Goal: Browse casually

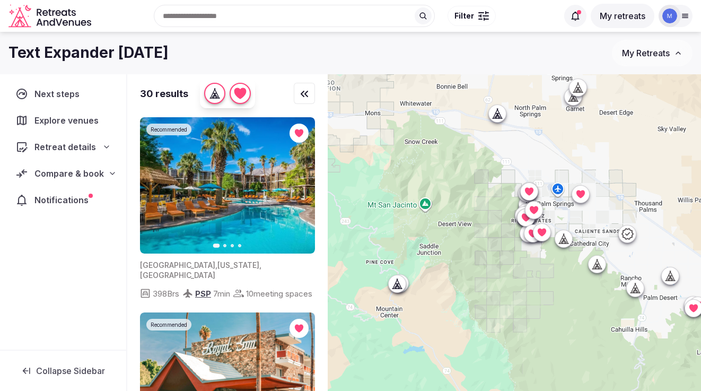
click at [228, 213] on img at bounding box center [227, 185] width 175 height 136
click at [224, 246] on button "Go to slide 2" at bounding box center [224, 245] width 3 height 3
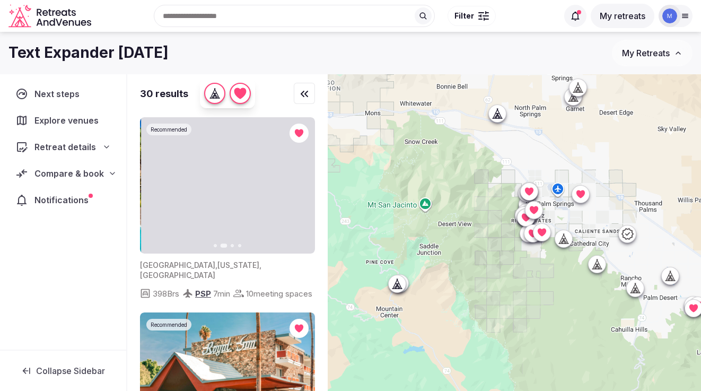
click at [304, 188] on button "Next slide" at bounding box center [299, 185] width 17 height 17
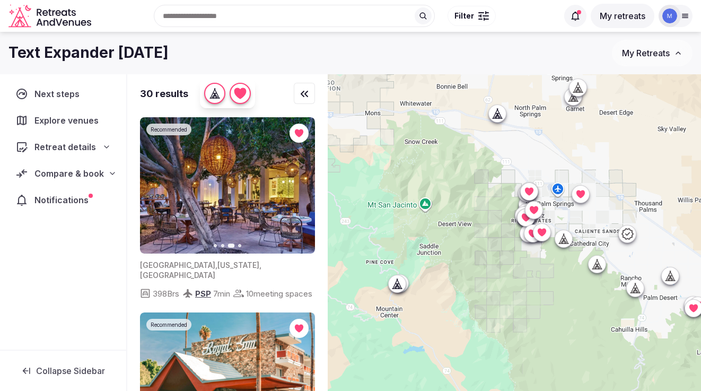
click at [297, 187] on icon "button" at bounding box center [300, 185] width 8 height 8
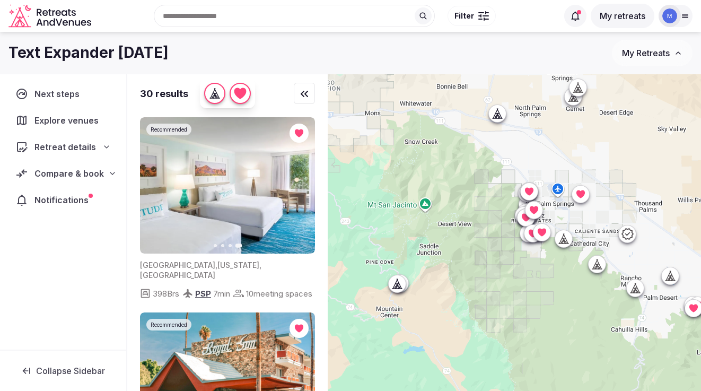
click at [152, 185] on icon "button" at bounding box center [154, 185] width 4 height 7
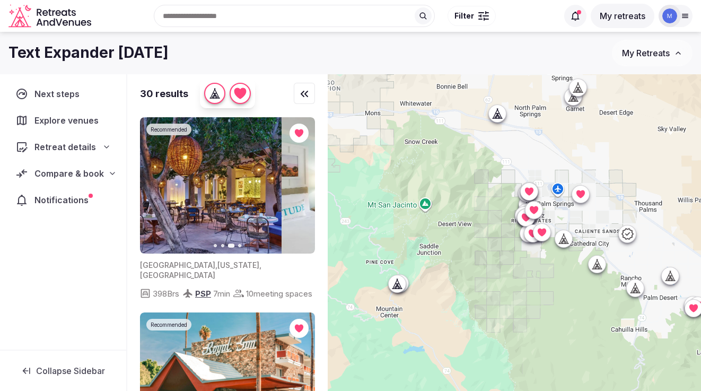
click at [155, 185] on icon "button" at bounding box center [155, 185] width 8 height 8
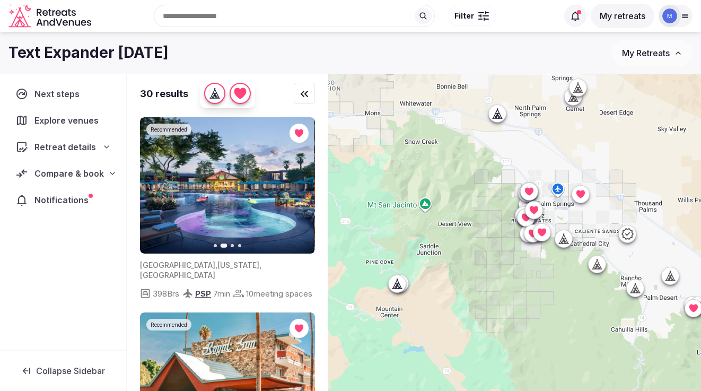
click at [155, 185] on icon "button" at bounding box center [155, 185] width 8 height 8
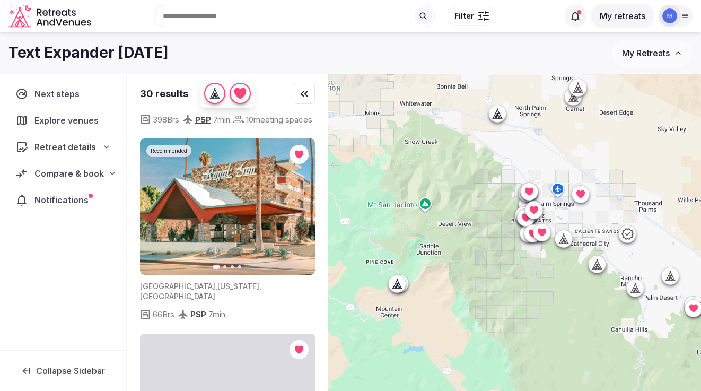
scroll to position [183, 0]
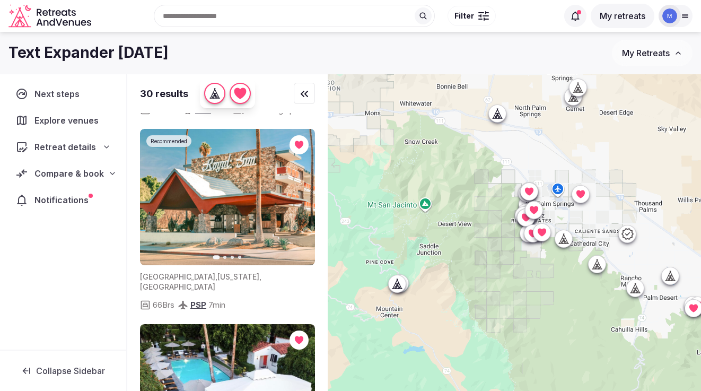
click at [299, 201] on icon "button" at bounding box center [300, 196] width 8 height 8
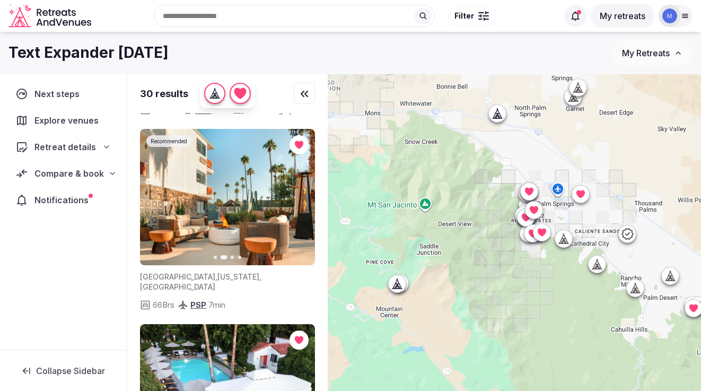
click at [299, 201] on icon "button" at bounding box center [300, 196] width 8 height 8
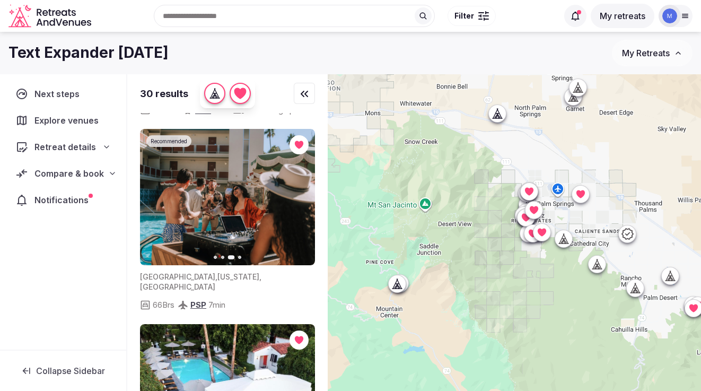
click at [299, 201] on icon "button" at bounding box center [300, 196] width 8 height 8
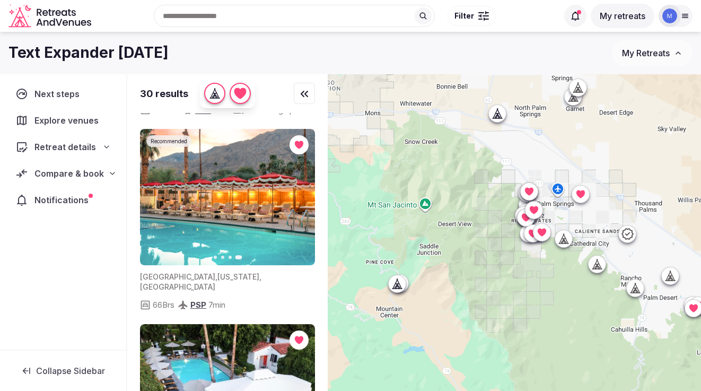
click at [252, 201] on img at bounding box center [227, 197] width 175 height 136
click at [153, 201] on icon "button" at bounding box center [155, 196] width 8 height 8
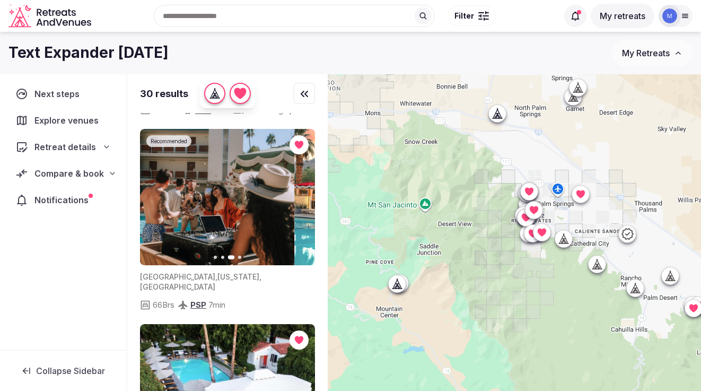
click at [153, 201] on icon "button" at bounding box center [155, 196] width 8 height 8
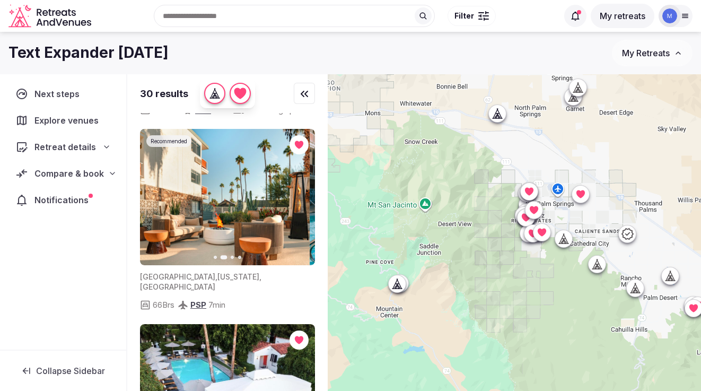
click at [153, 201] on icon "button" at bounding box center [155, 196] width 8 height 8
